Goal: Task Accomplishment & Management: Use online tool/utility

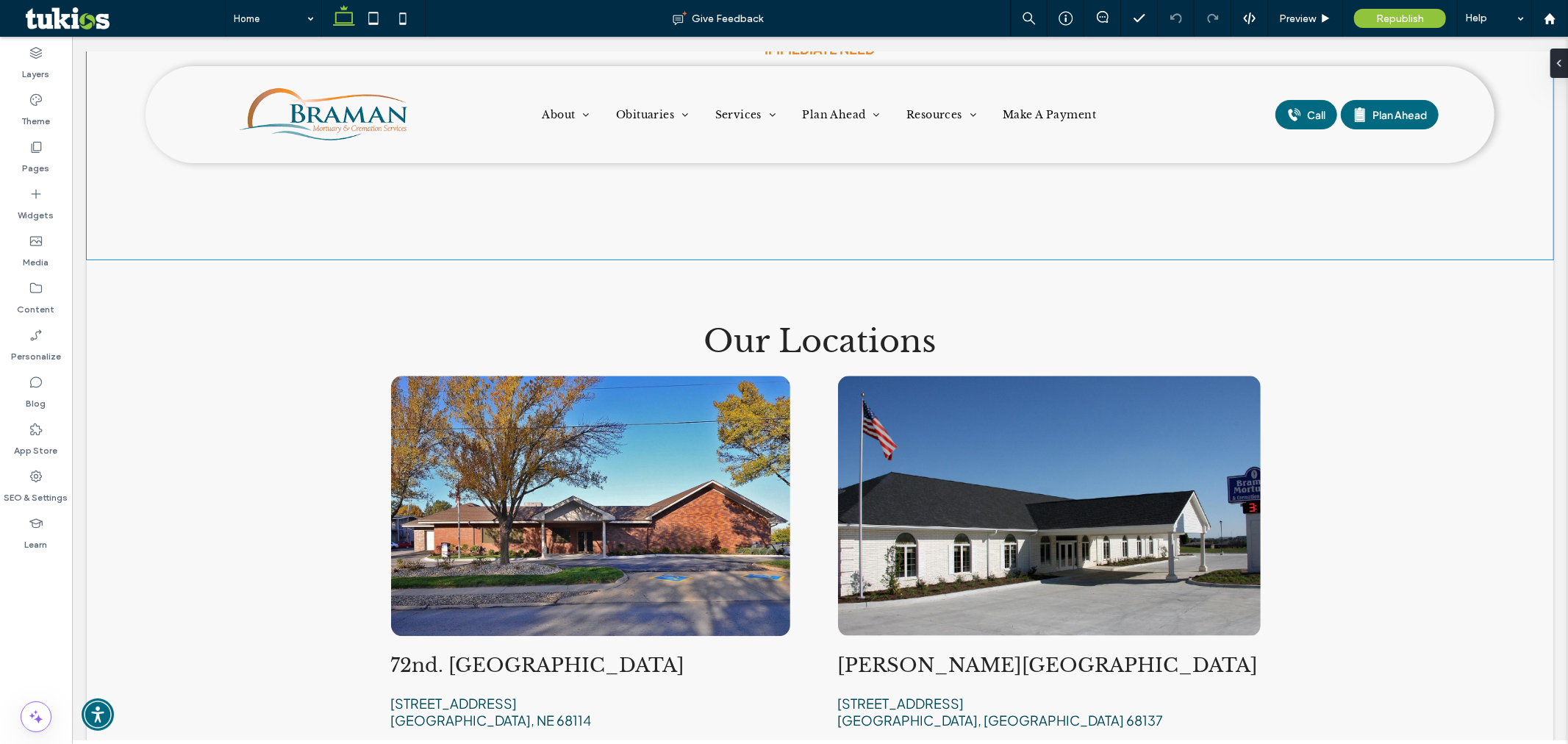
scroll to position [2694, 0]
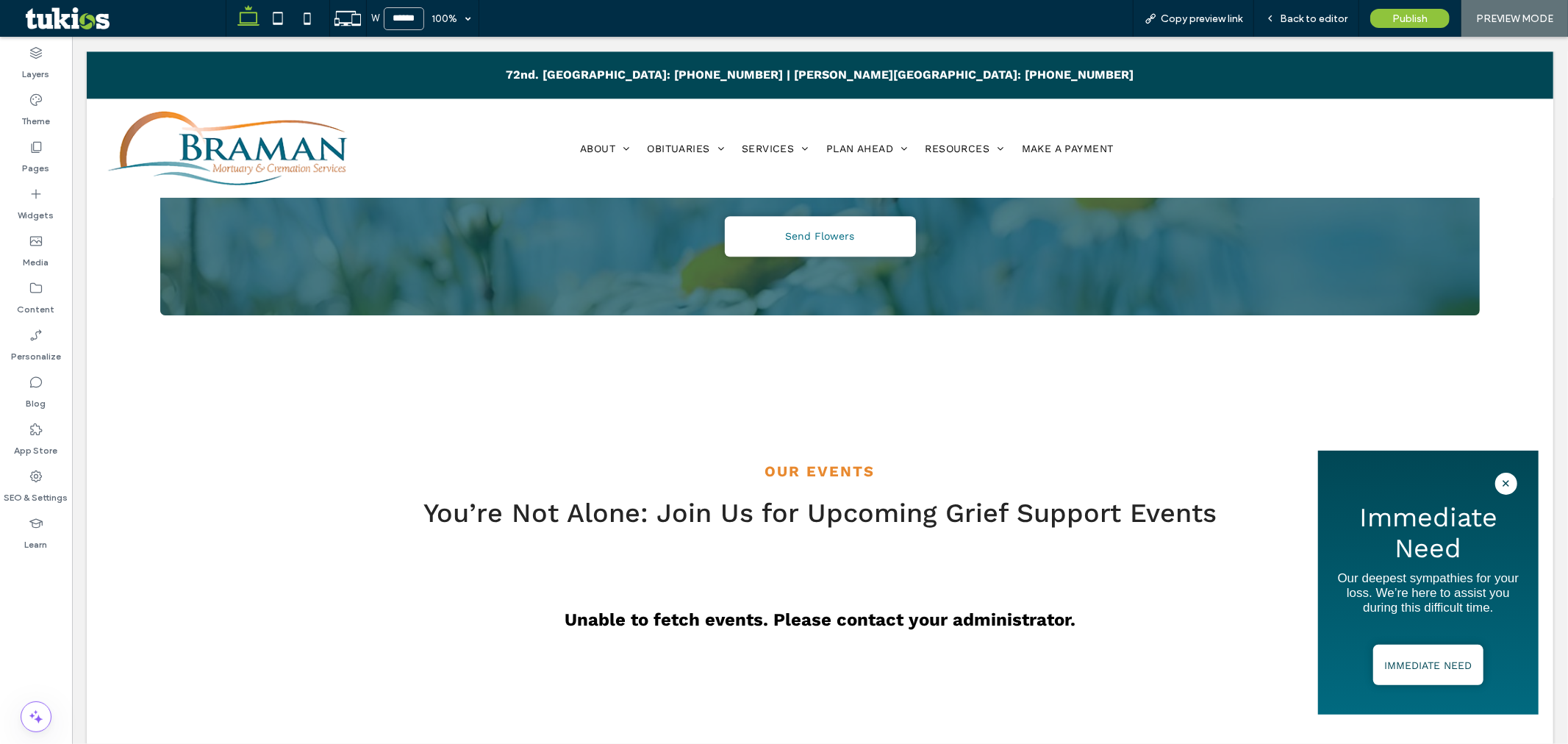
scroll to position [3103, 0]
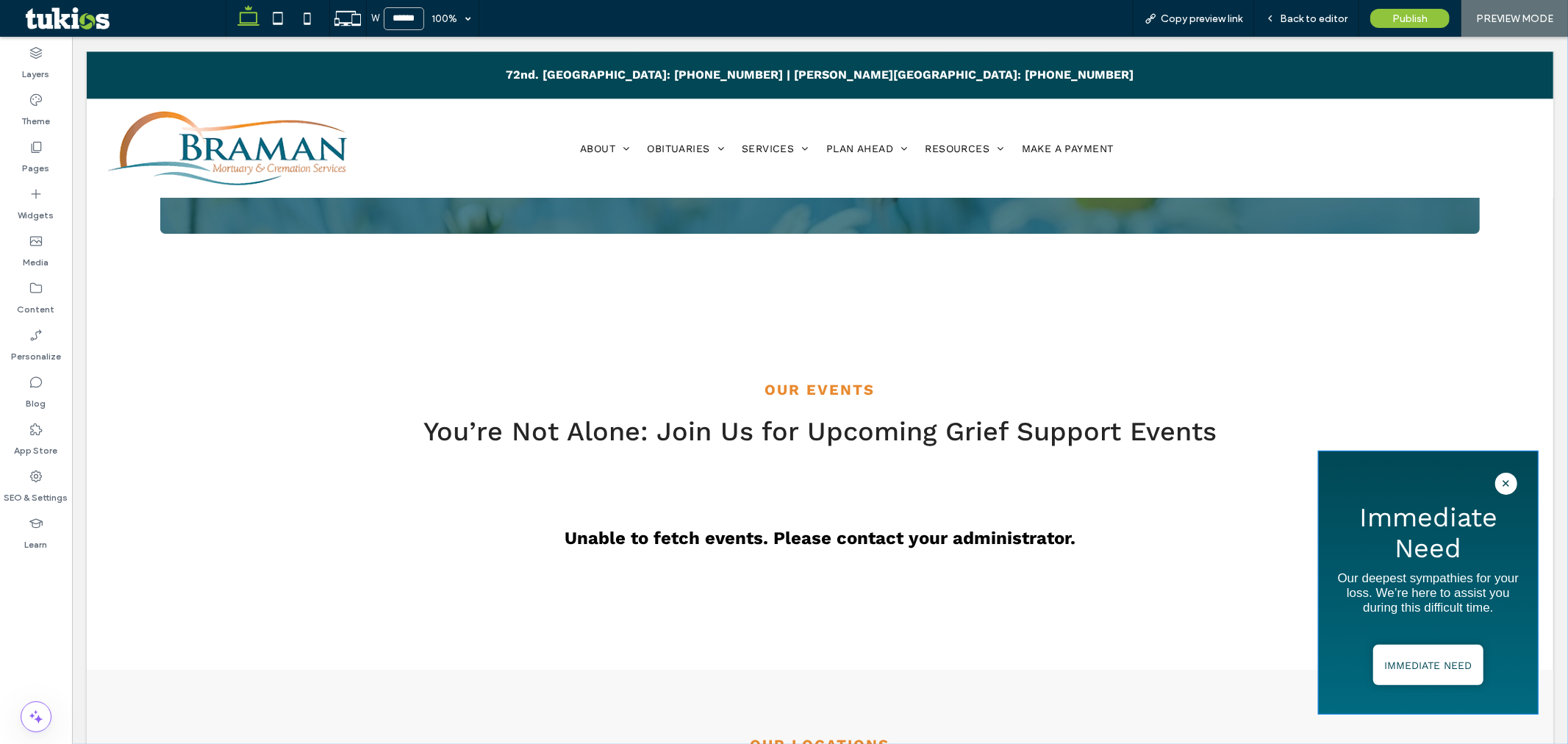
click at [1495, 484] on span "✕" at bounding box center [1506, 483] width 22 height 22
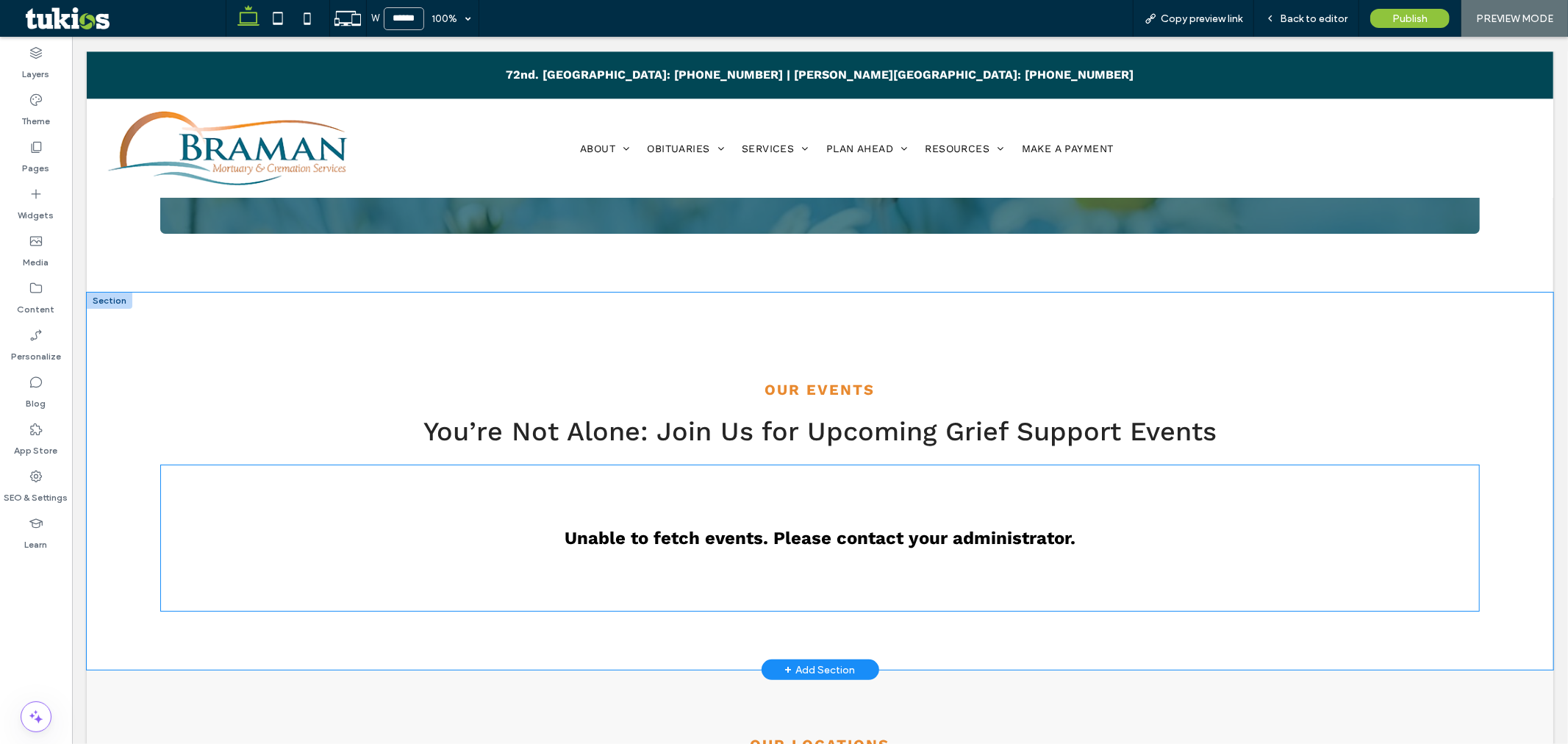
click at [550, 464] on div "Unable to fetch events. Please contact your administrator." at bounding box center [820, 537] width 1320 height 147
click at [809, 474] on div "Unable to fetch events. Please contact your administrator." at bounding box center [820, 537] width 1320 height 147
click at [1310, 19] on span "Back to editor" at bounding box center [1313, 19] width 68 height 12
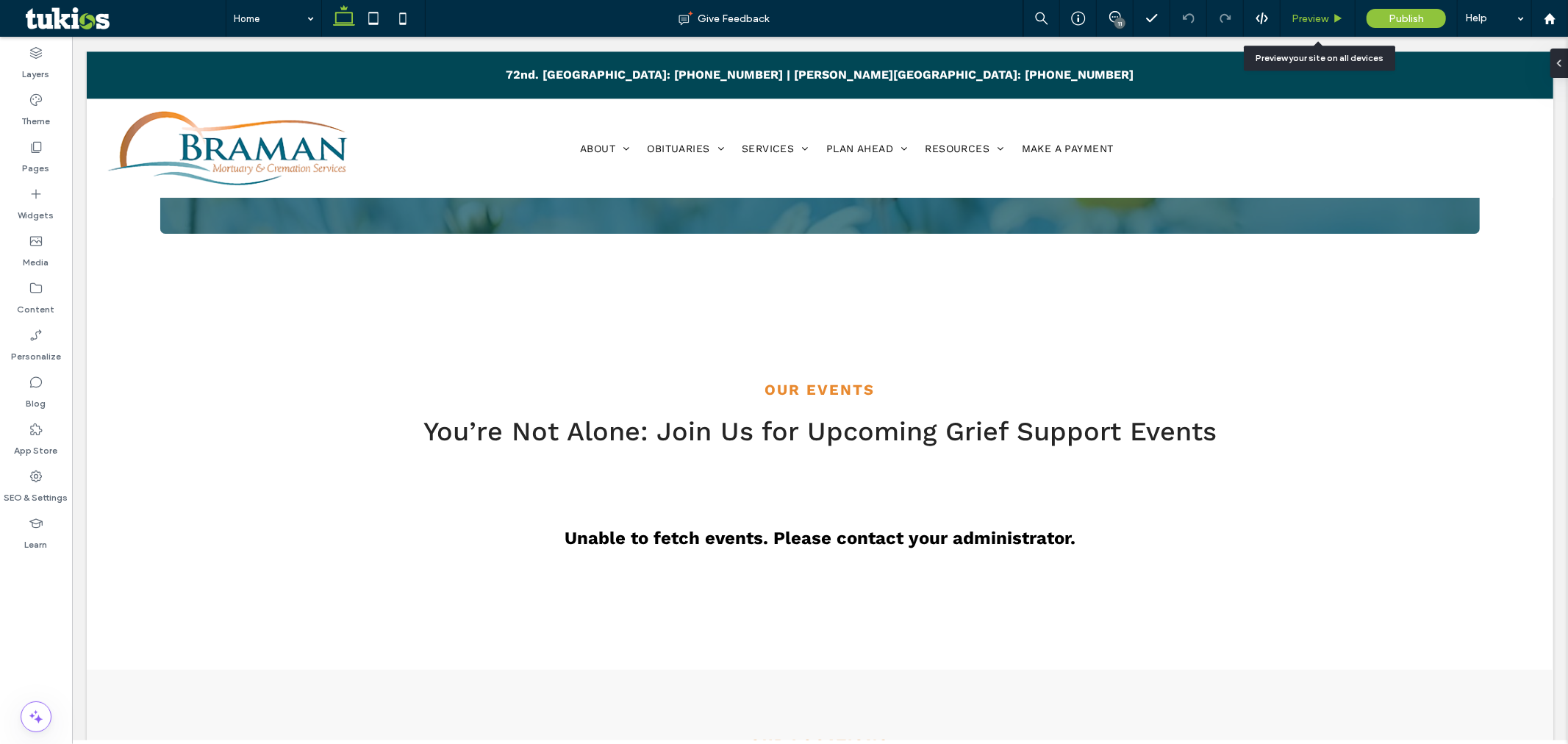
click at [1313, 22] on span "Preview" at bounding box center [1310, 19] width 37 height 12
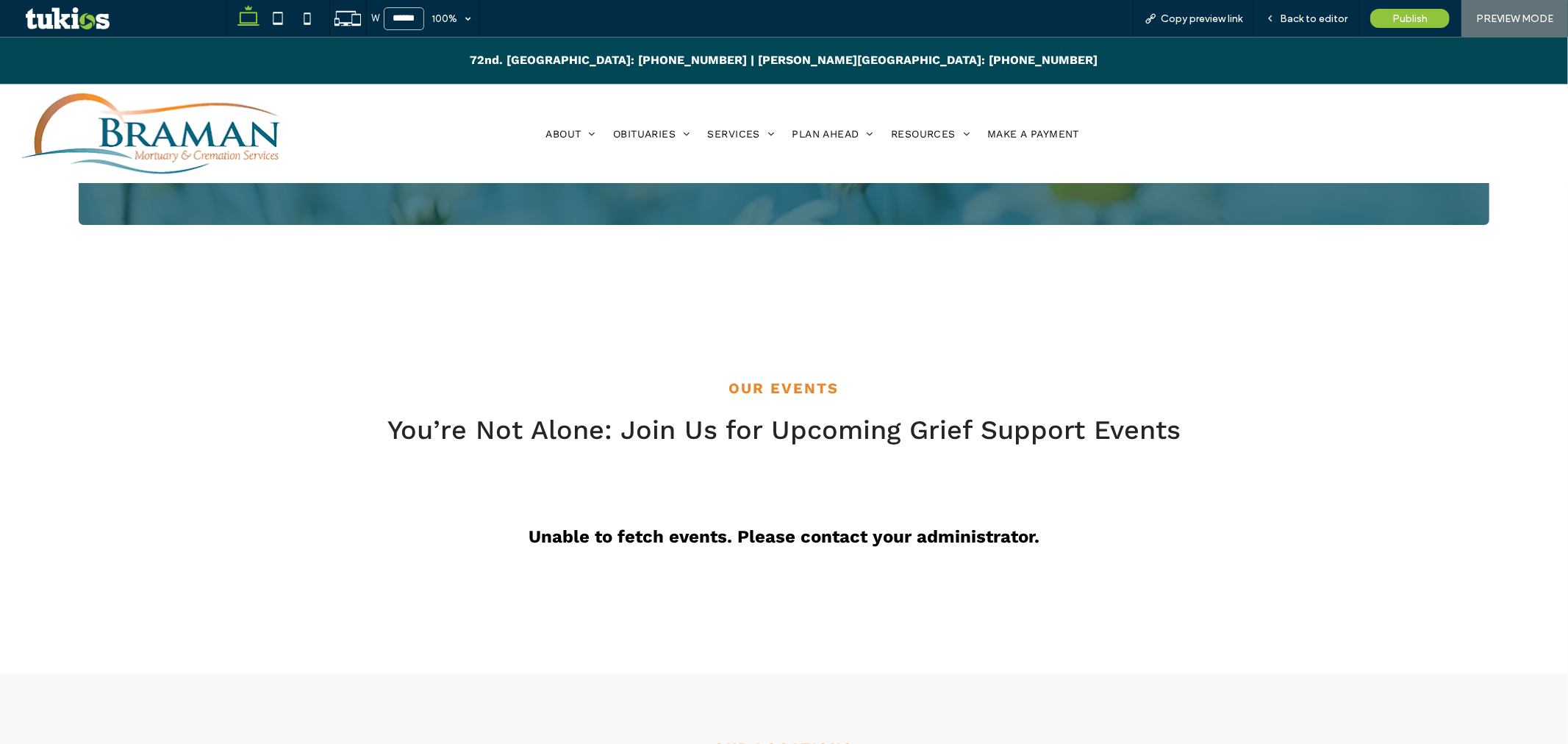
click at [1313, 22] on span "Back to editor" at bounding box center [1313, 19] width 68 height 12
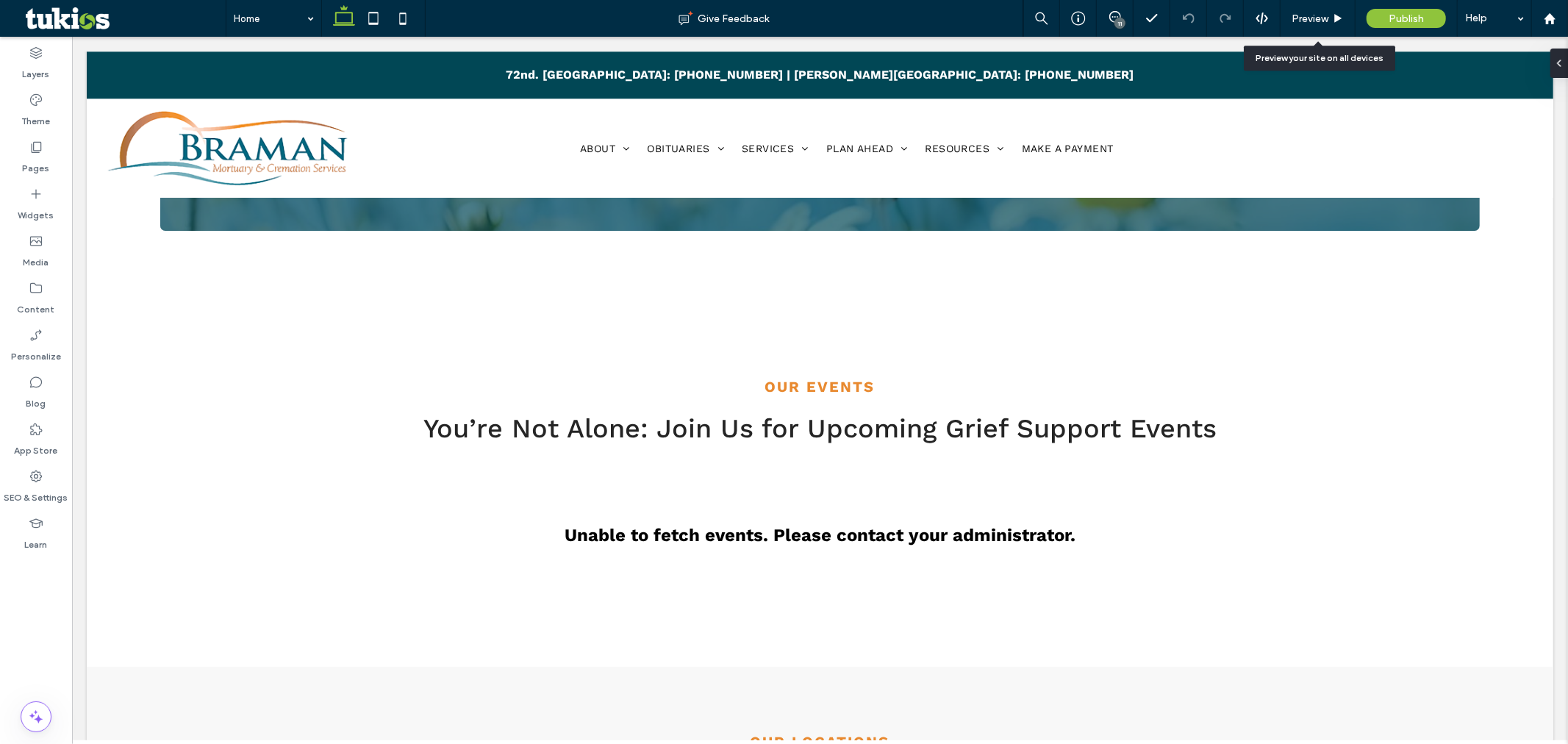
scroll to position [3104, 0]
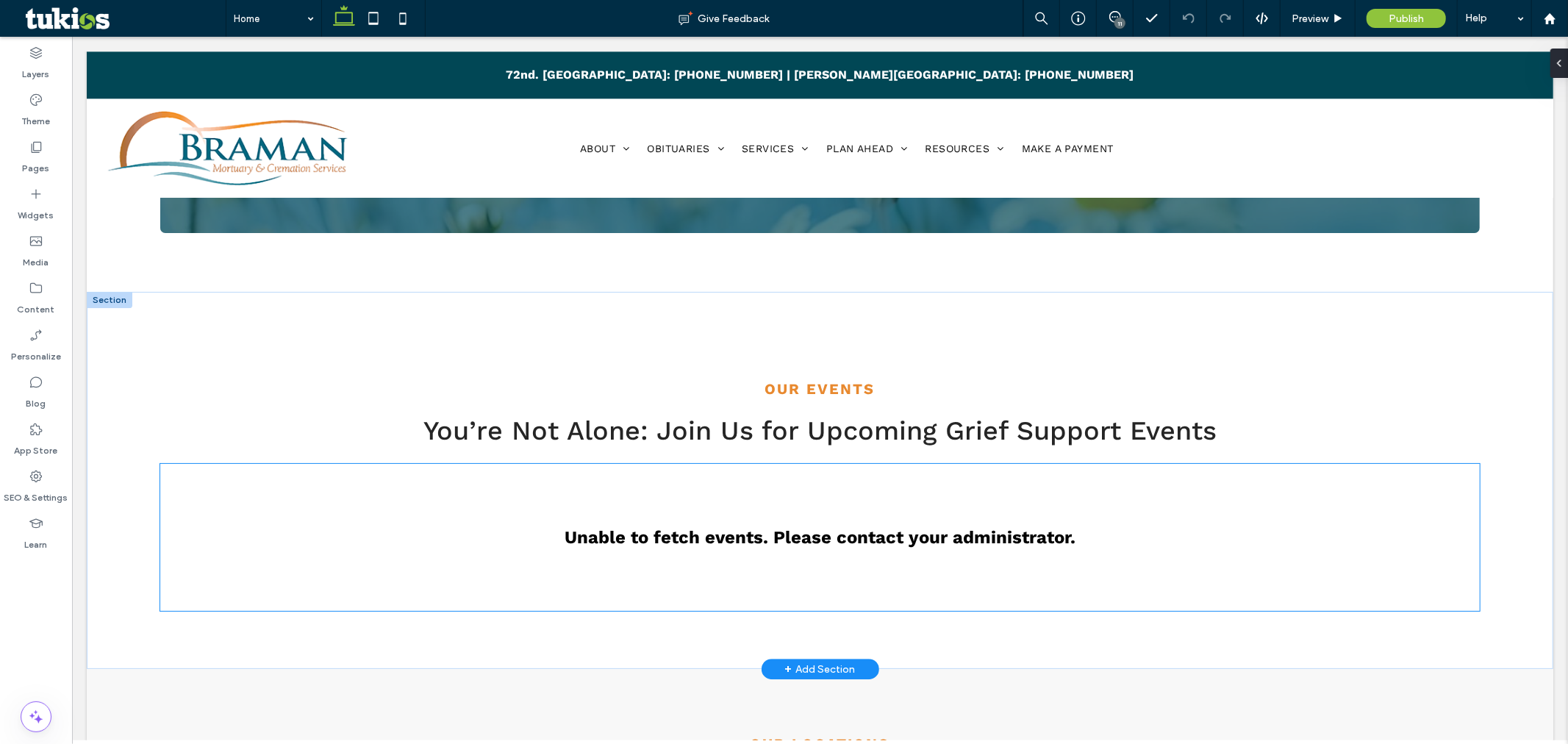
click at [796, 473] on div "Unable to fetch events. Please contact your administrator." at bounding box center [820, 536] width 1320 height 147
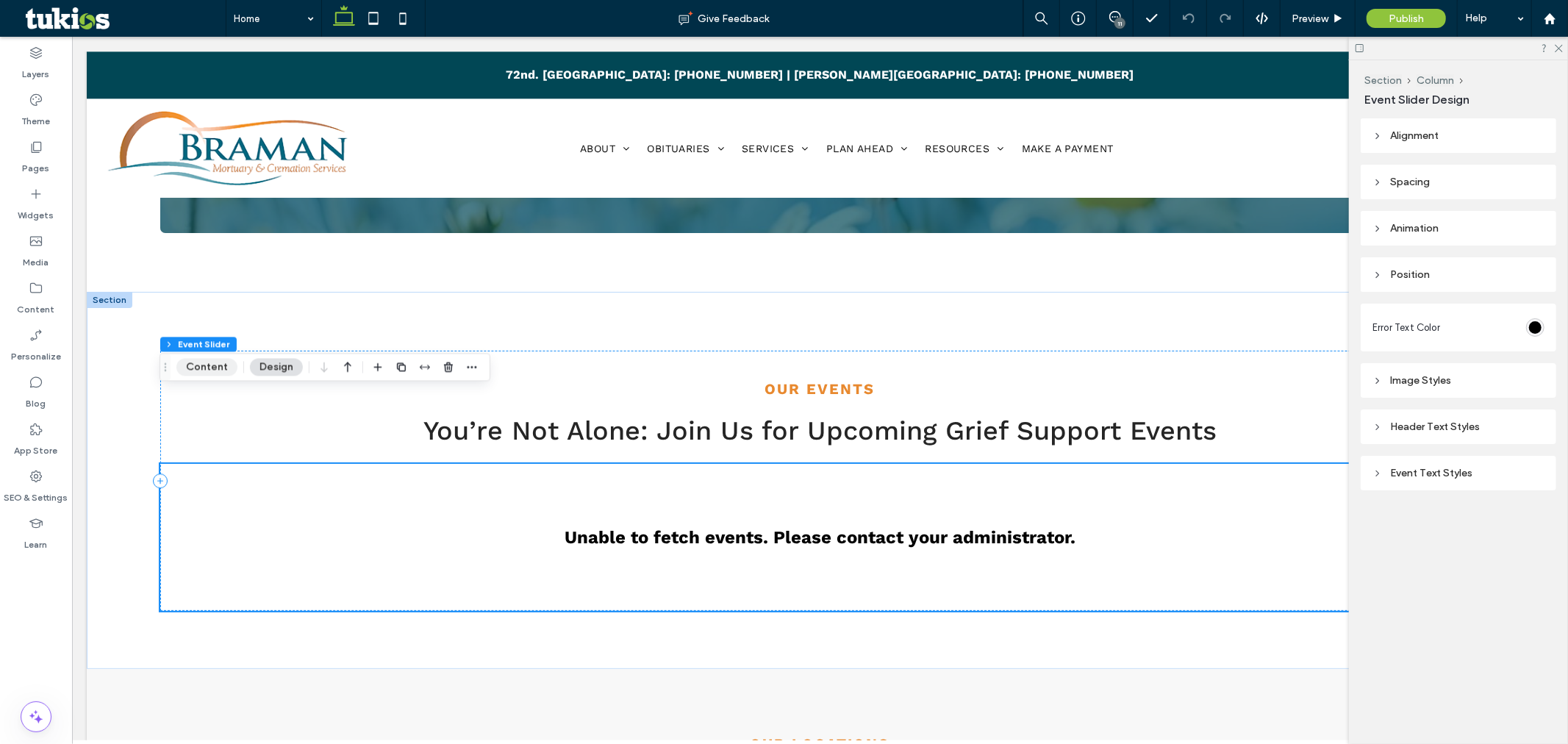
click at [201, 373] on button "Content" at bounding box center [207, 367] width 61 height 18
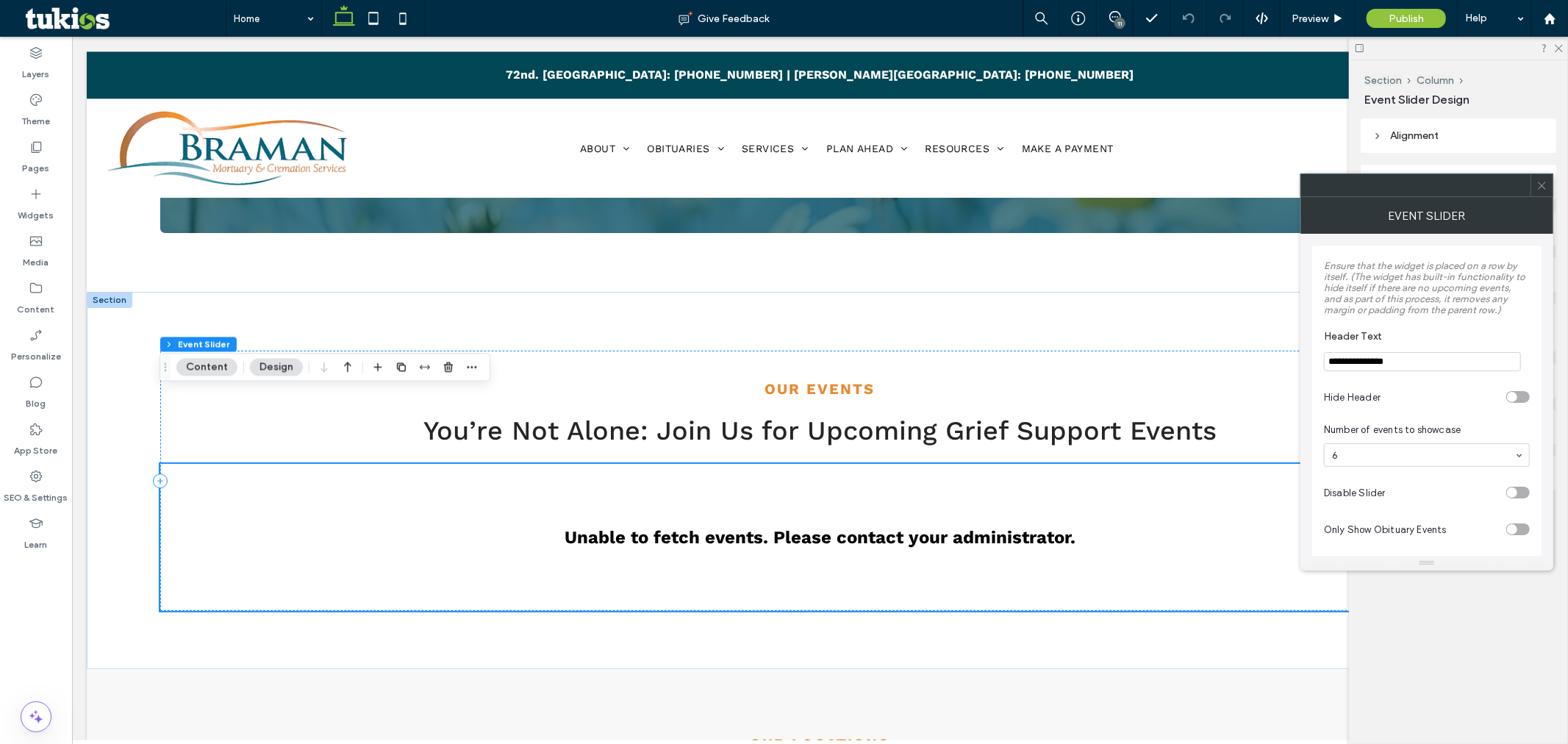
scroll to position [63, 0]
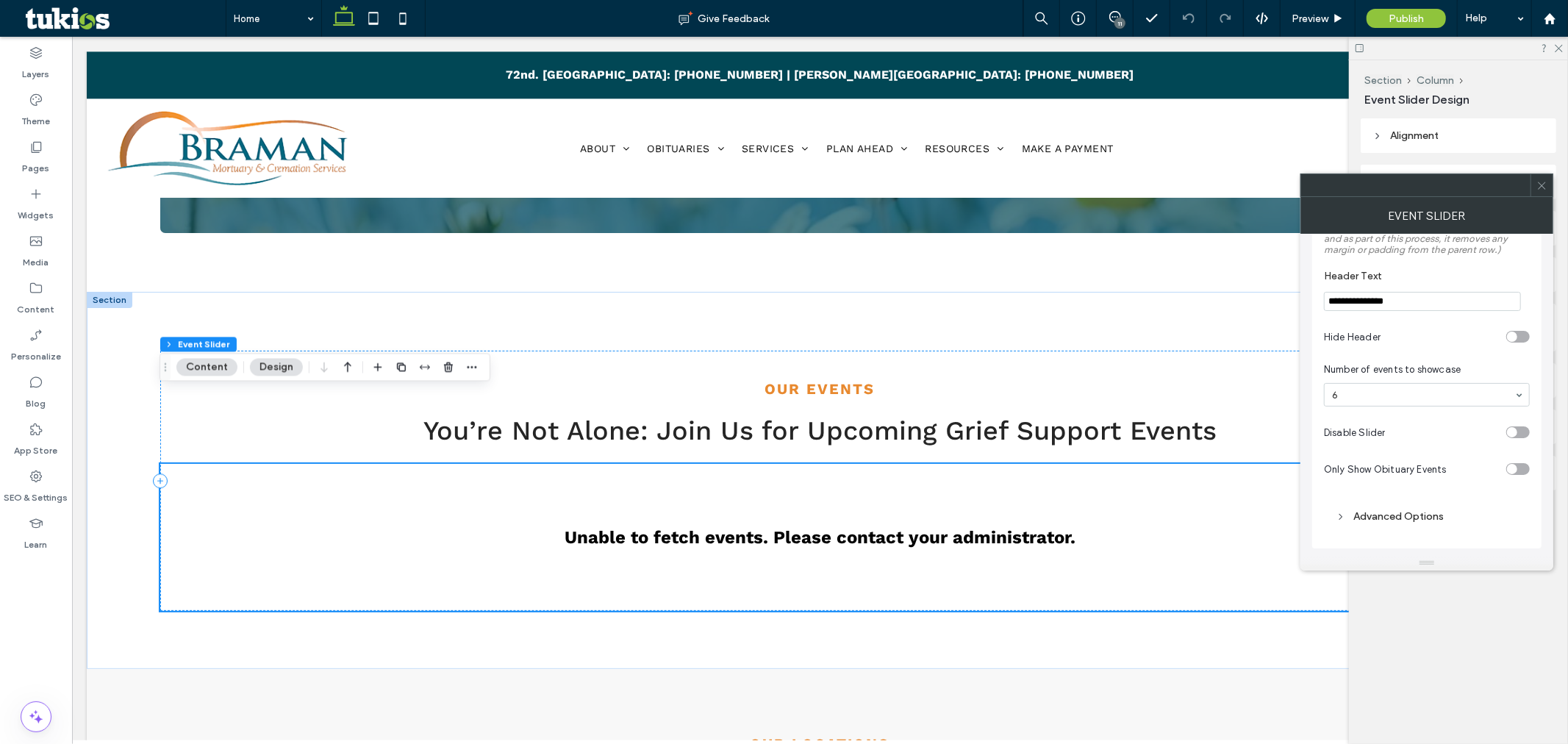
click at [1394, 517] on div "Advanced Options" at bounding box center [1427, 516] width 182 height 12
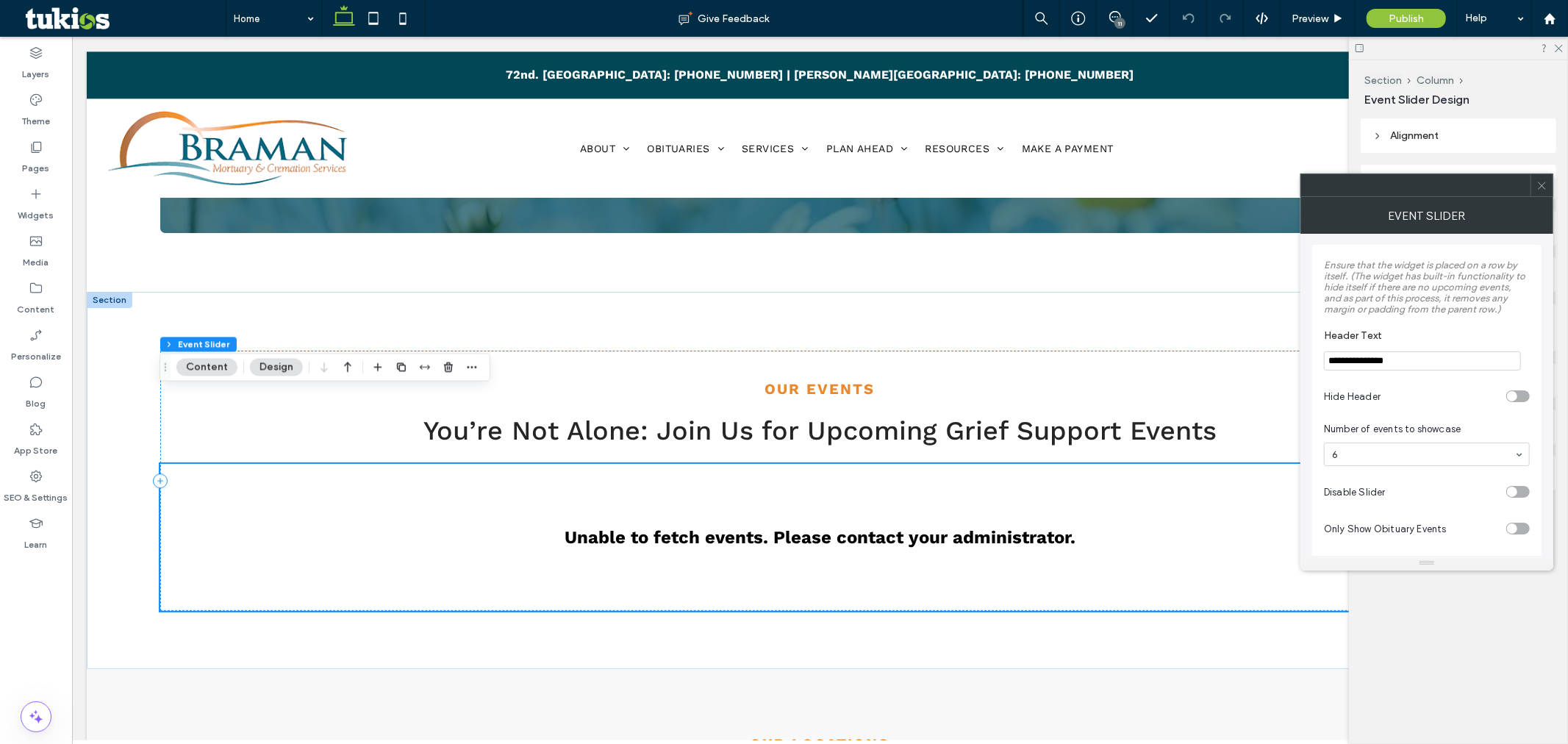
scroll to position [0, 0]
click at [1544, 184] on use at bounding box center [1542, 184] width 7 height 7
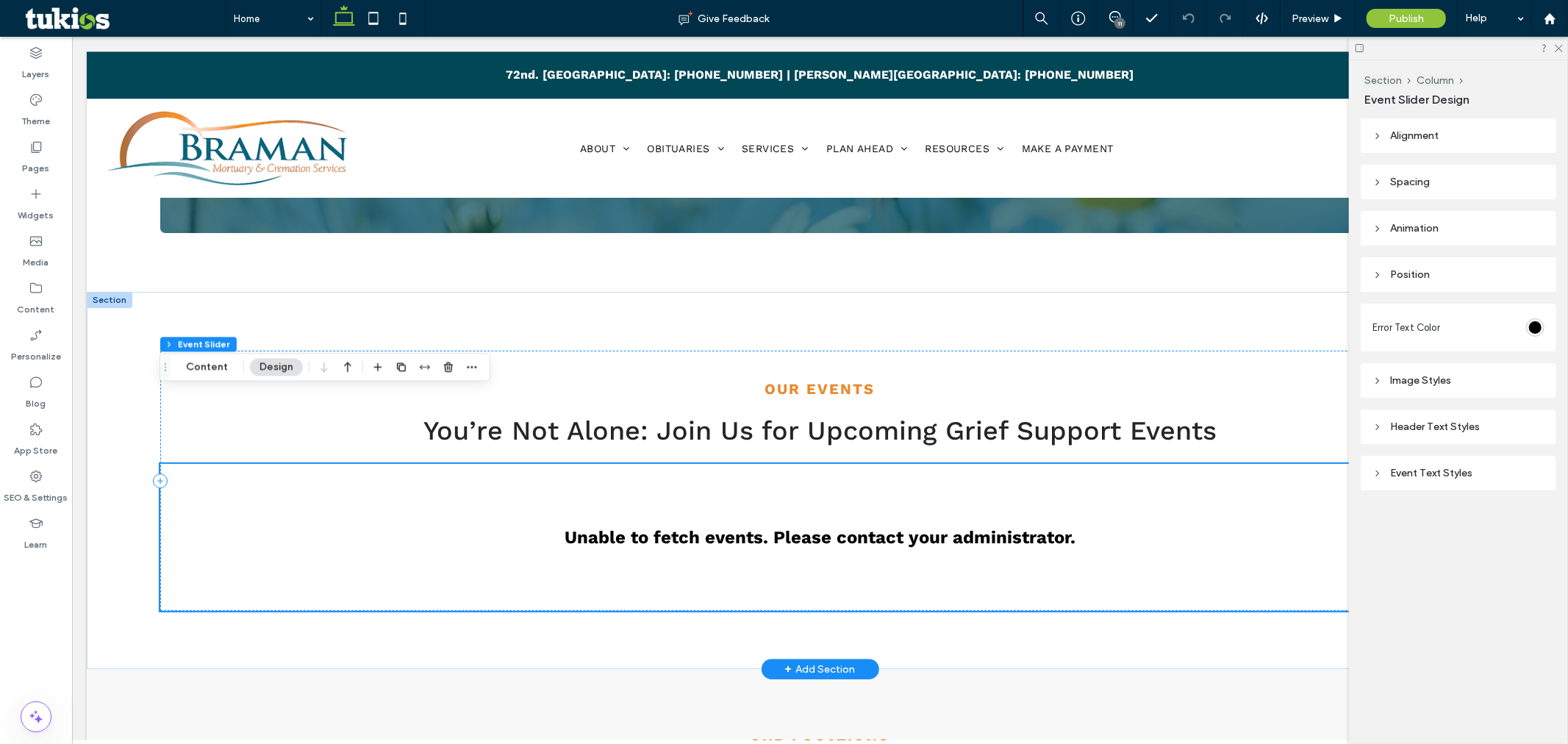
click at [291, 486] on div "Unable to fetch events. Please contact your administrator." at bounding box center [820, 536] width 1320 height 147
click at [1559, 46] on icon at bounding box center [1559, 47] width 9 height 9
